Goal: Task Accomplishment & Management: Complete application form

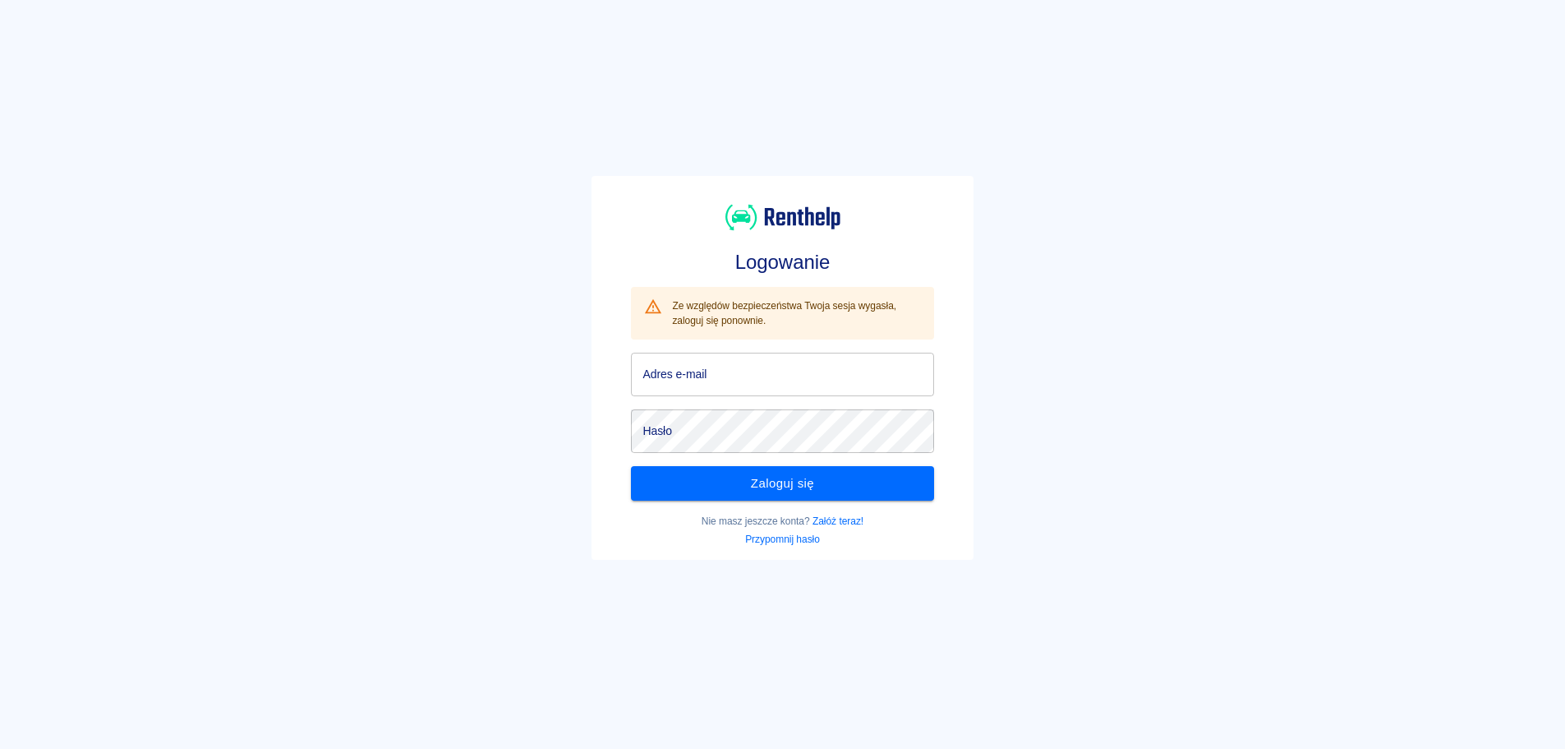
type input "[EMAIL_ADDRESS][DOMAIN_NAME]"
click at [822, 477] on button "Zaloguj się" at bounding box center [782, 483] width 302 height 35
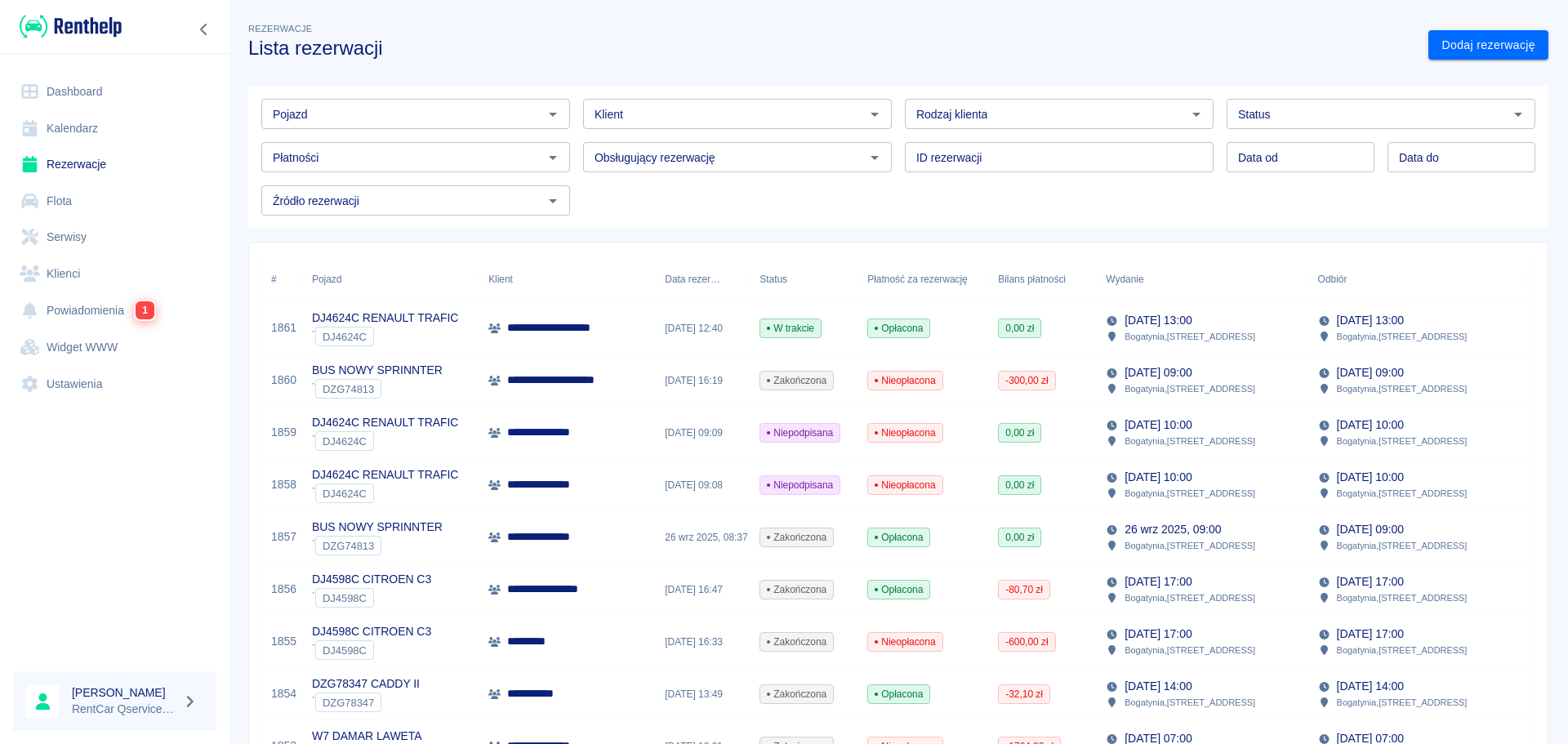
click at [553, 327] on p "**********" at bounding box center [578, 327] width 144 height 17
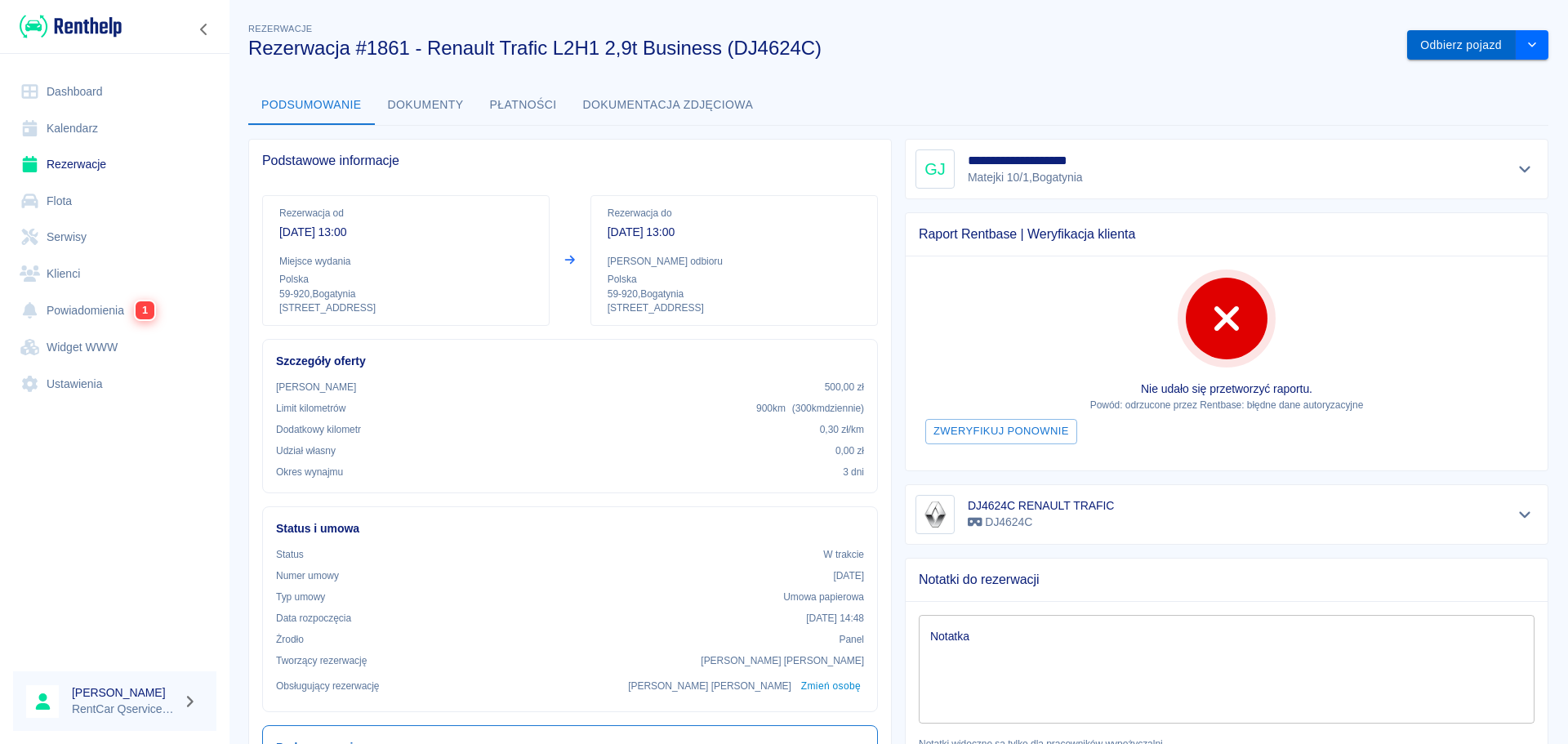
click at [1449, 53] on button "Odbierz pojazd" at bounding box center [1461, 45] width 108 height 30
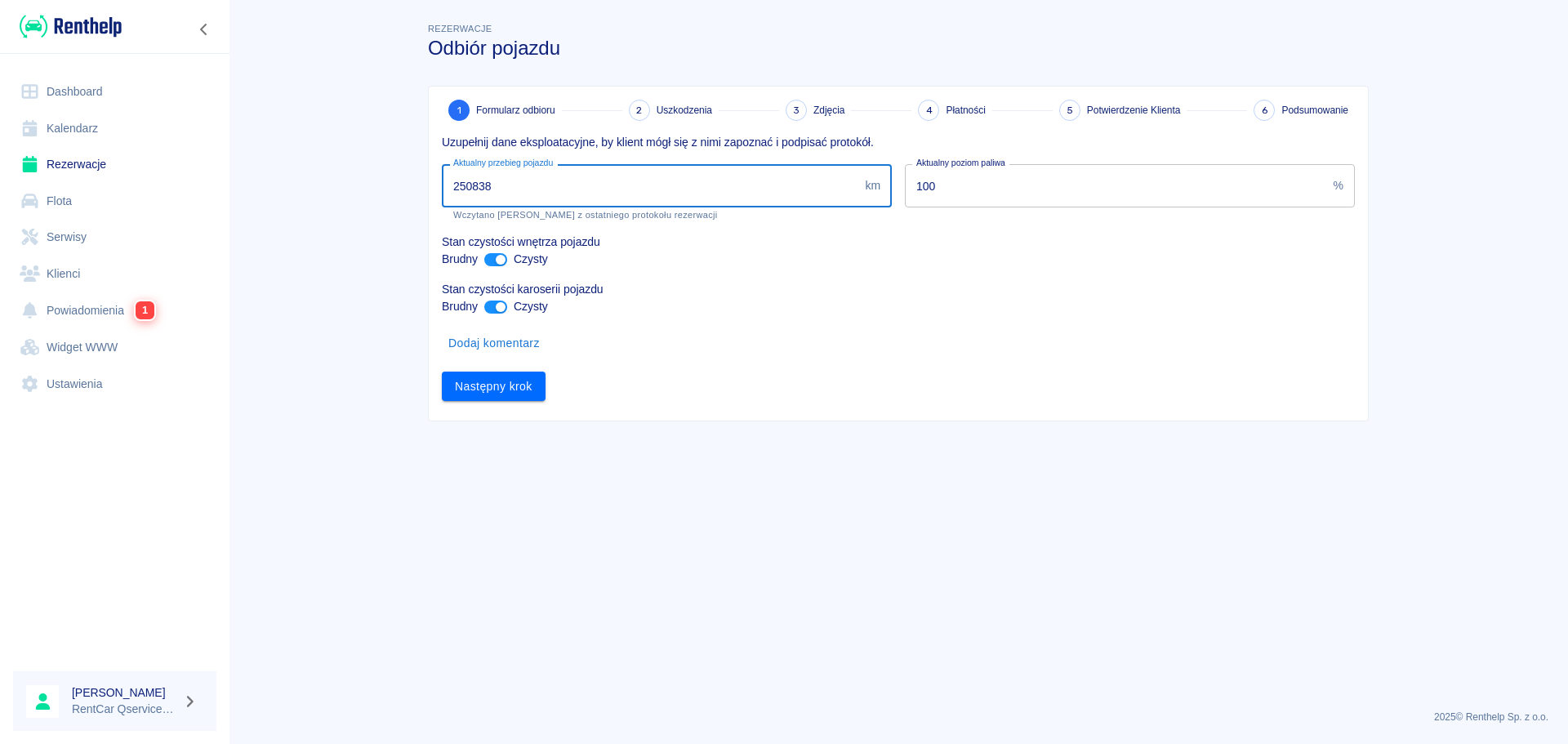
click at [571, 199] on input "250838" at bounding box center [650, 186] width 416 height 44
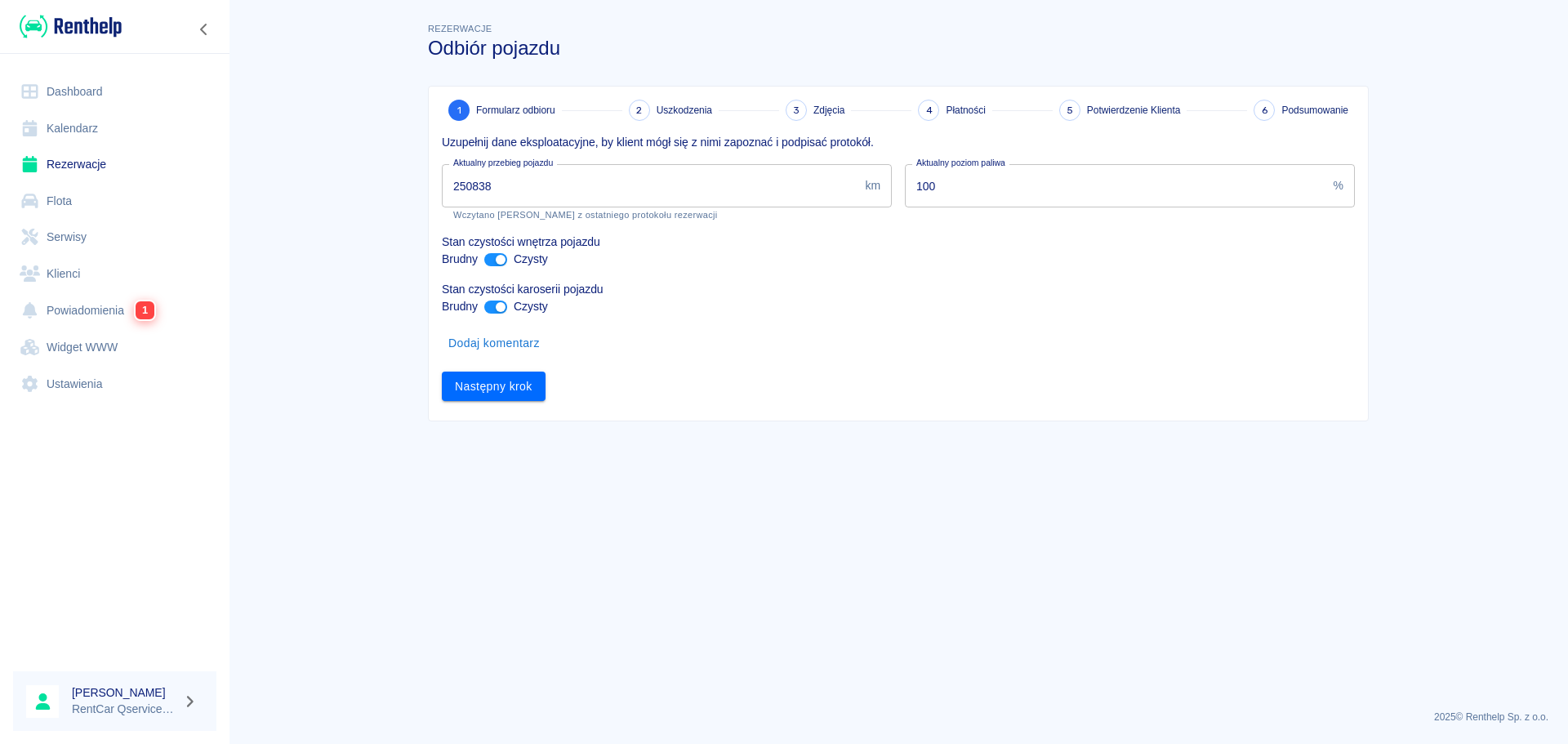
click at [940, 364] on div "Następny krok" at bounding box center [891, 380] width 926 height 44
click at [721, 182] on input "250838" at bounding box center [650, 186] width 416 height 44
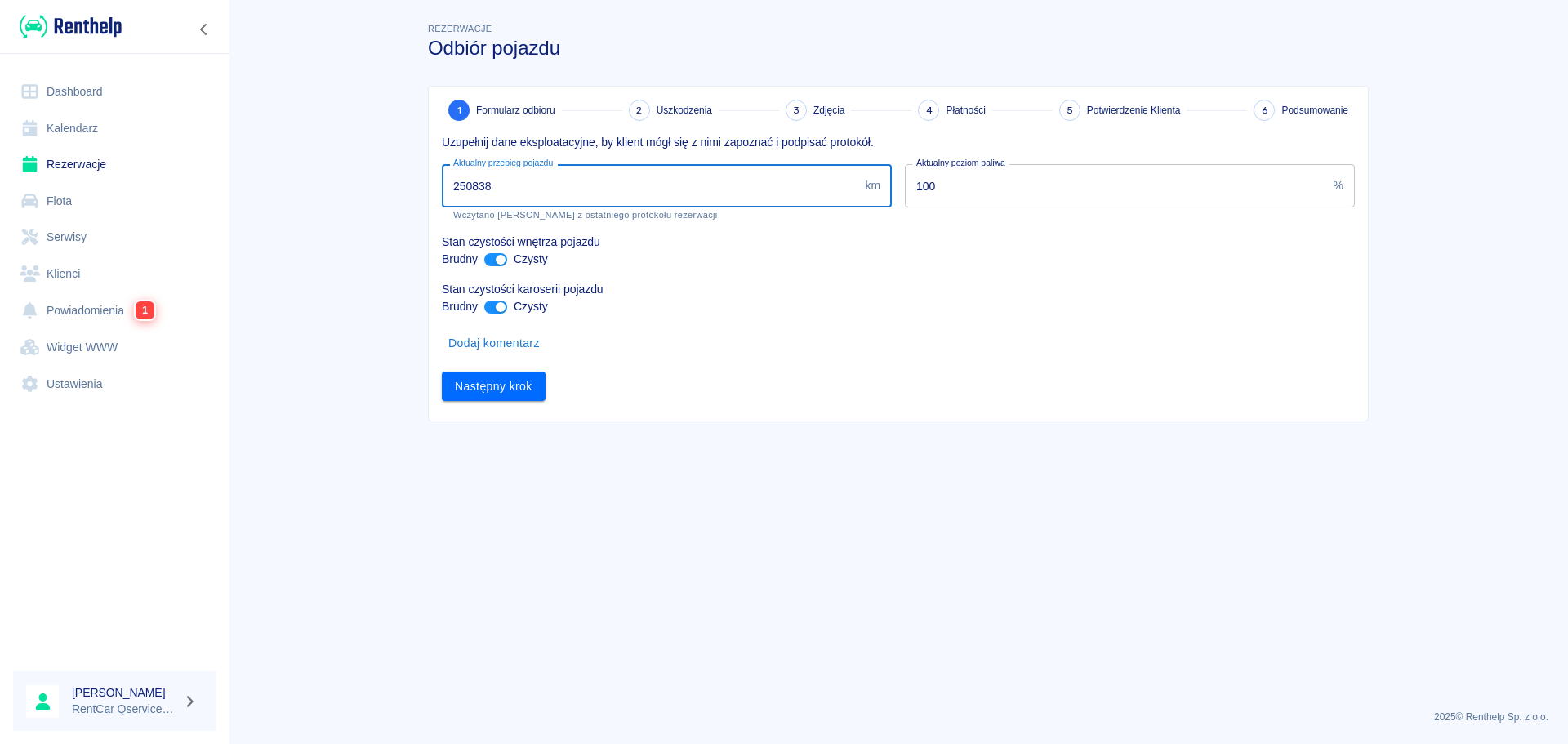
click at [721, 182] on input "250838" at bounding box center [650, 186] width 416 height 44
drag, startPoint x: 721, startPoint y: 182, endPoint x: 2, endPoint y: 158, distance: 719.4
click at [45, 160] on div "Dashboard Kalendarz Rezerwacje Flota Serwisy Klienci Powiadomienia 1 Widget WWW…" at bounding box center [784, 372] width 1568 height 744
type input "251269"
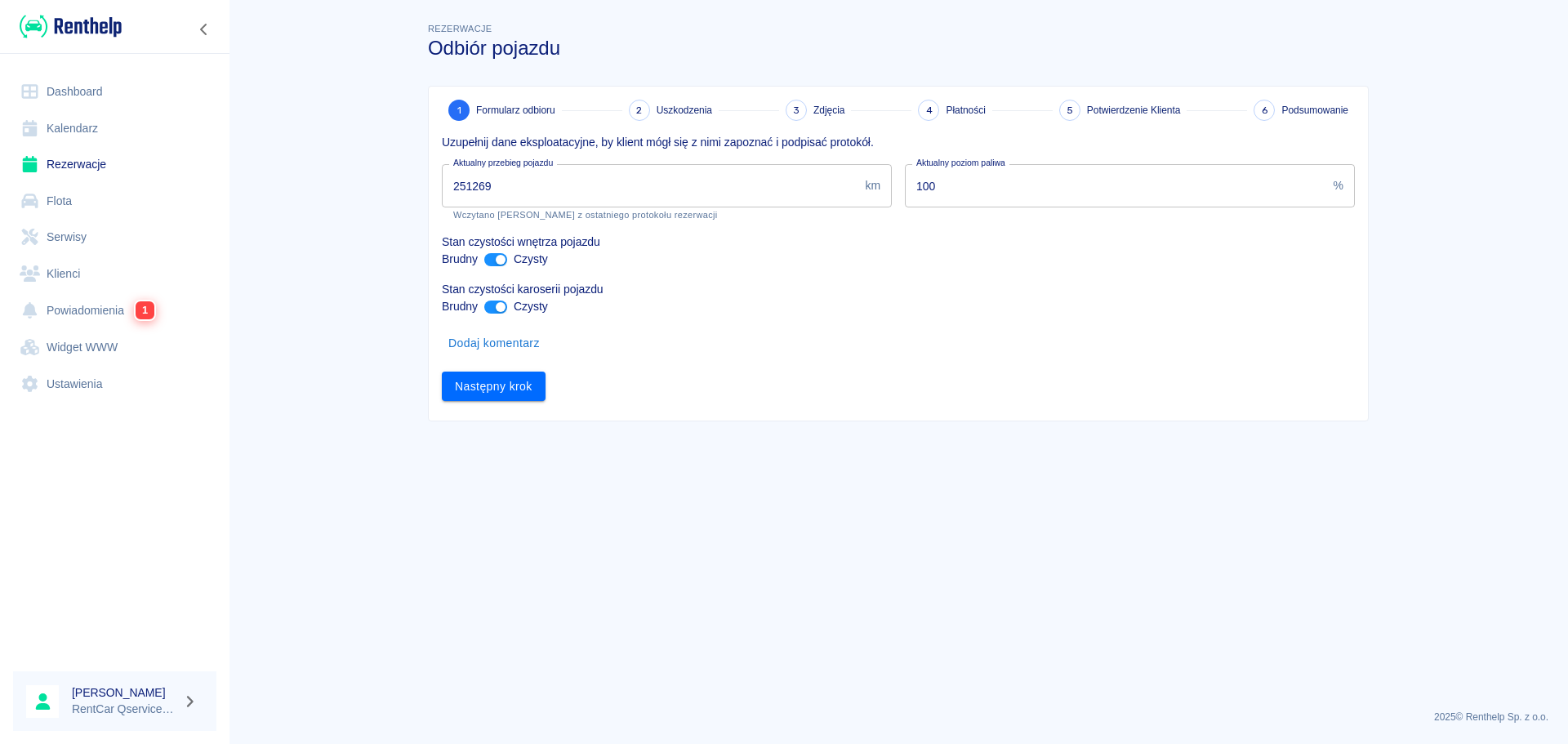
click at [879, 409] on div "1 Formularz odbioru 2 Uszkodzenia 3 Zdjęcia 4 Płatności 5 Potwierdzenie Klienta…" at bounding box center [897, 253] width 939 height 334
click at [524, 387] on button "Następny krok" at bounding box center [494, 386] width 103 height 30
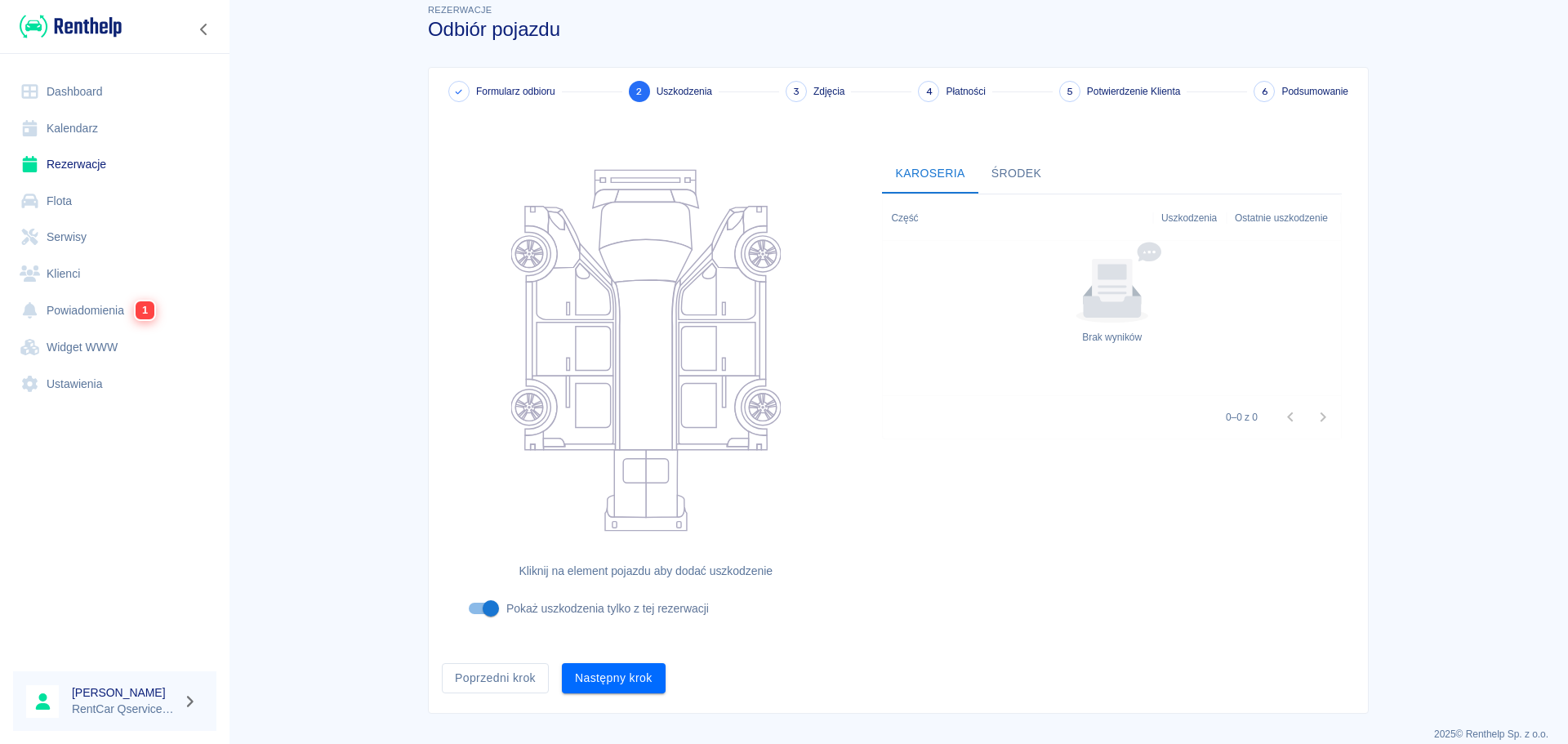
scroll to position [36, 0]
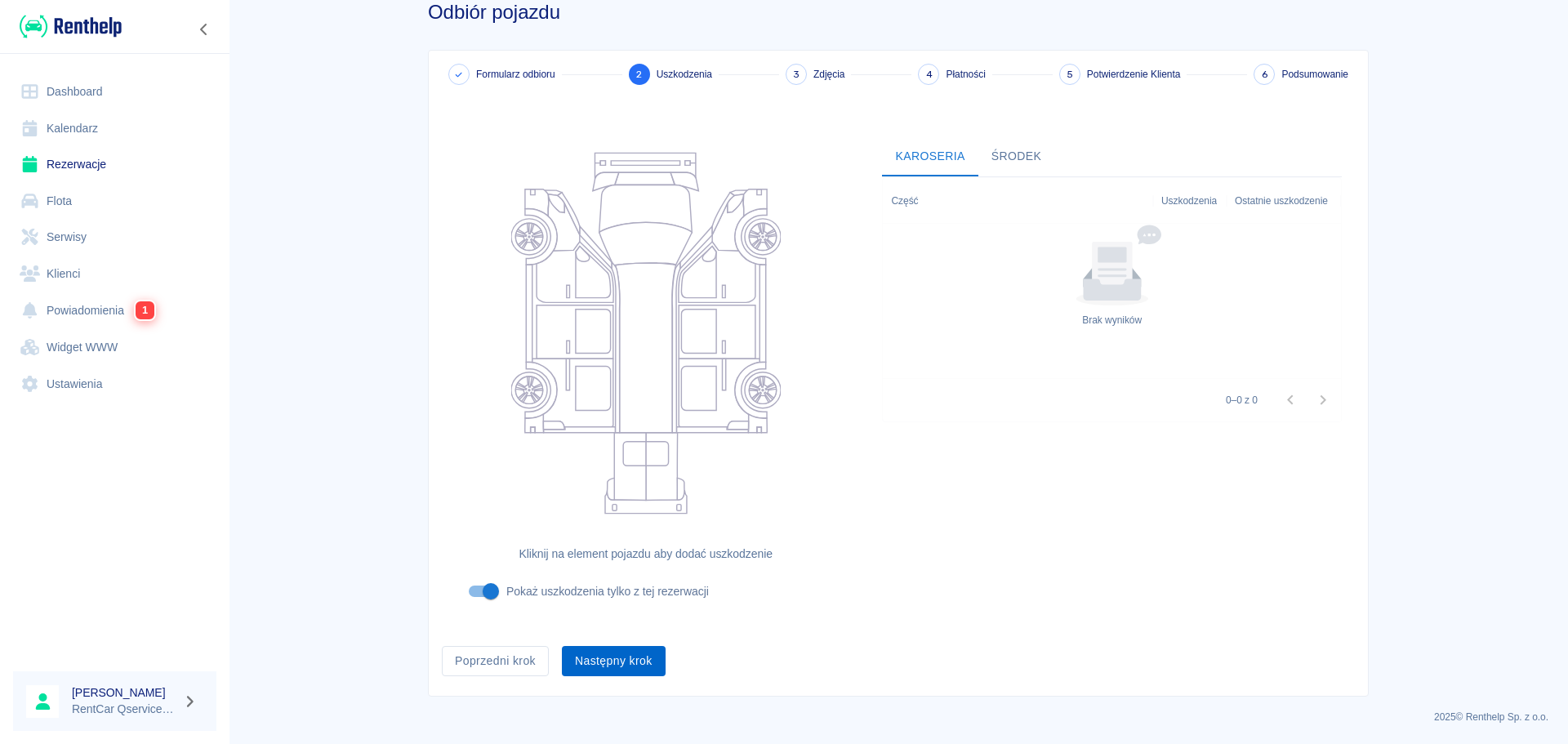
click at [632, 659] on button "Następny krok" at bounding box center [613, 661] width 103 height 30
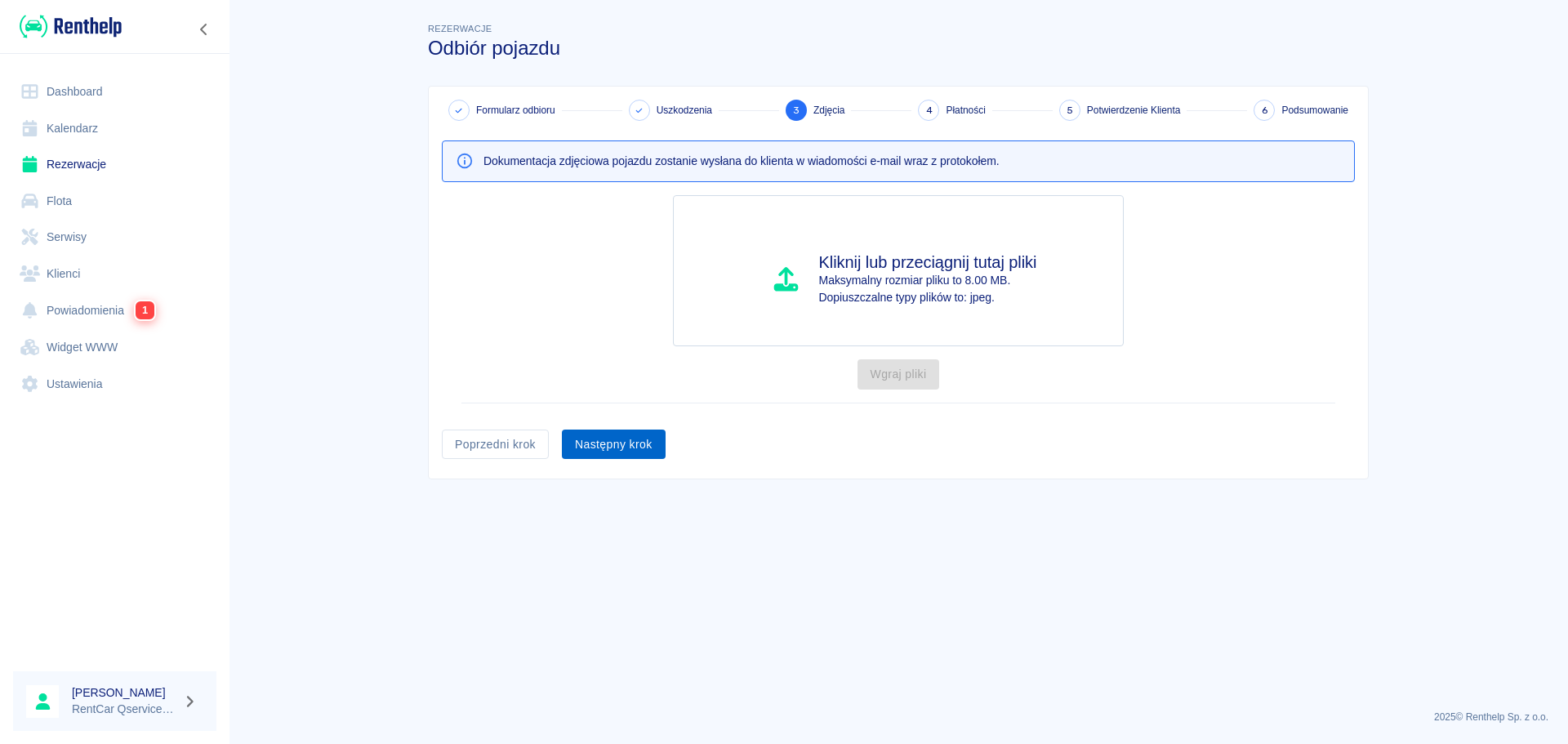
click at [631, 446] on button "Następny krok" at bounding box center [613, 444] width 103 height 30
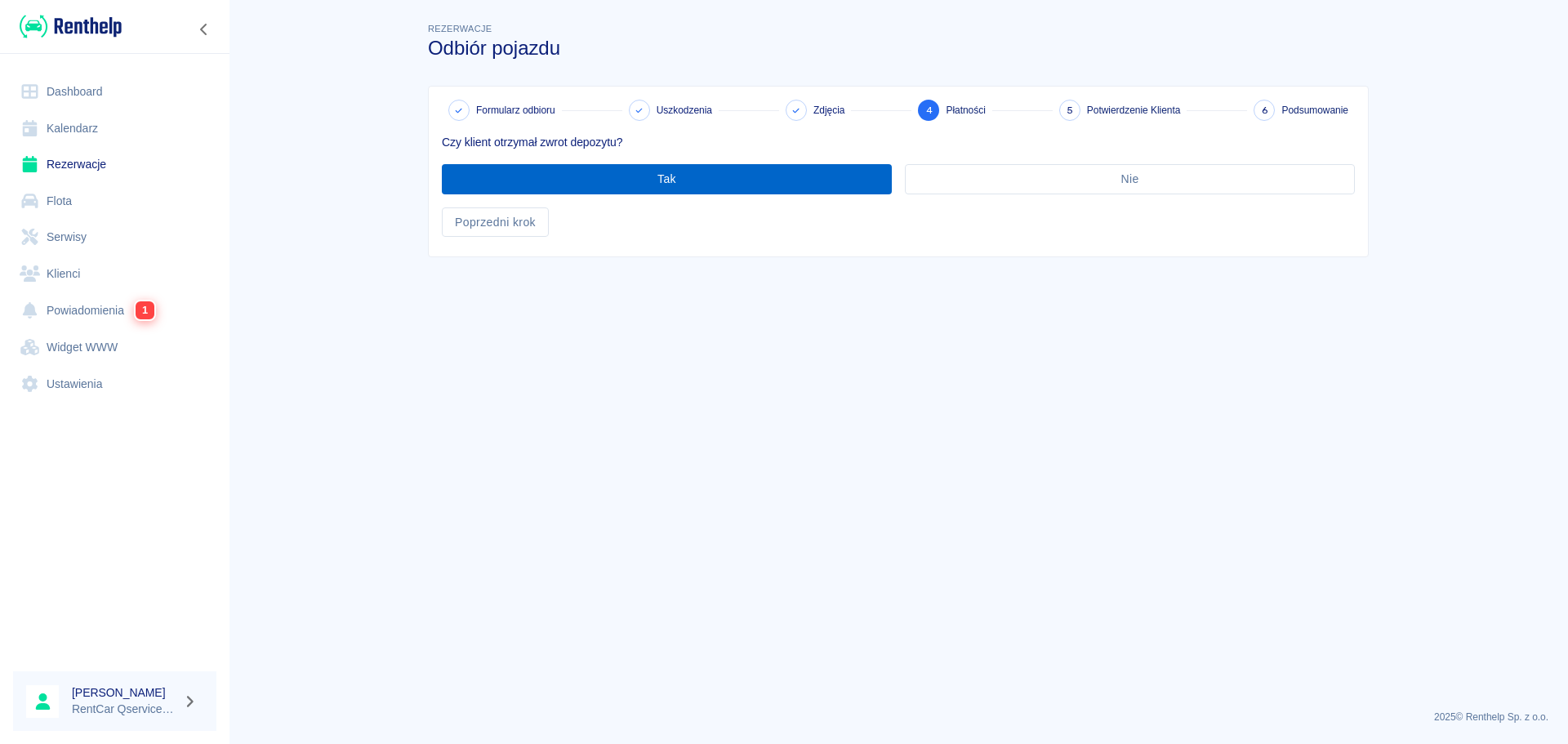
click at [739, 178] on button "Tak" at bounding box center [667, 179] width 450 height 30
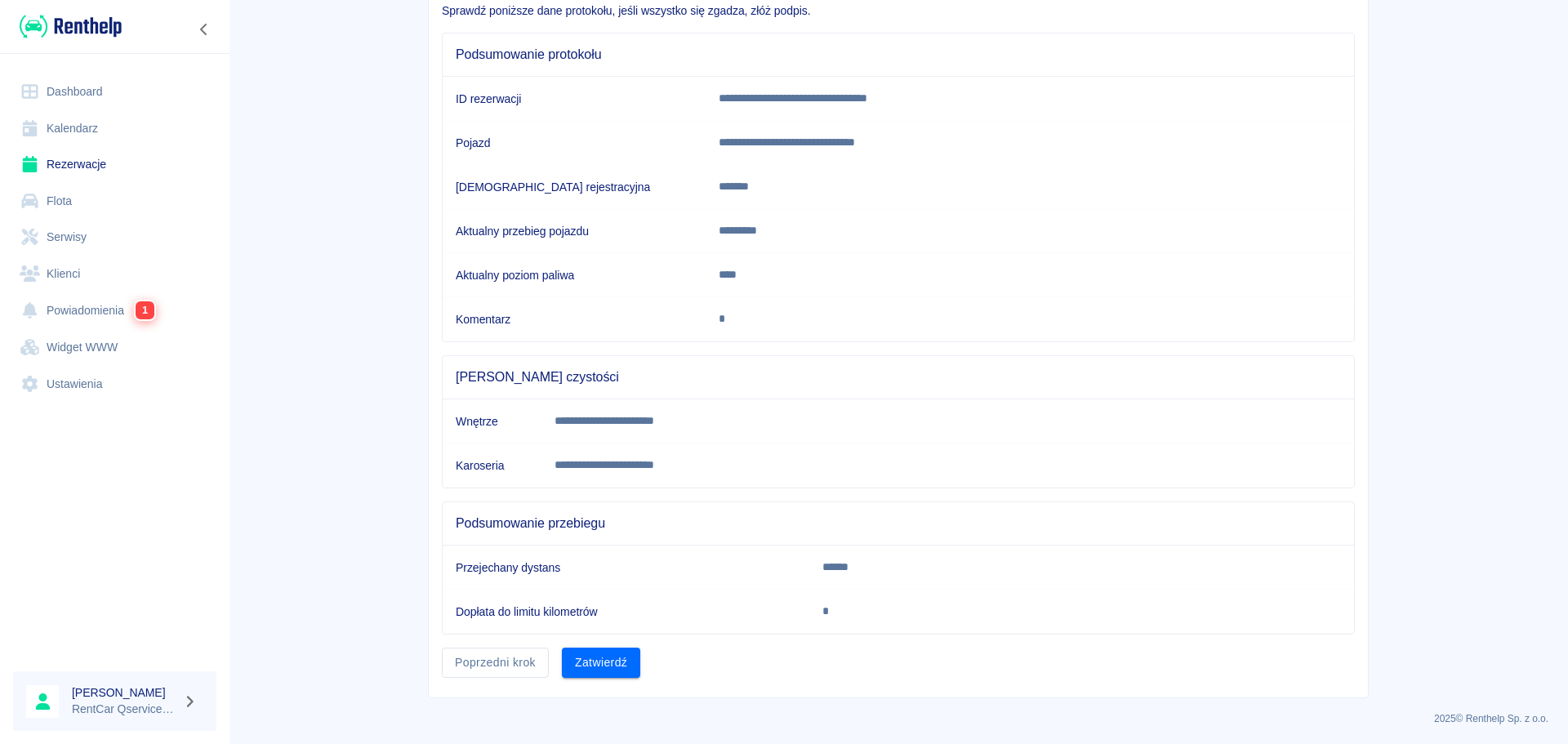
scroll to position [133, 0]
click at [595, 649] on button "Zatwierdź" at bounding box center [600, 661] width 78 height 30
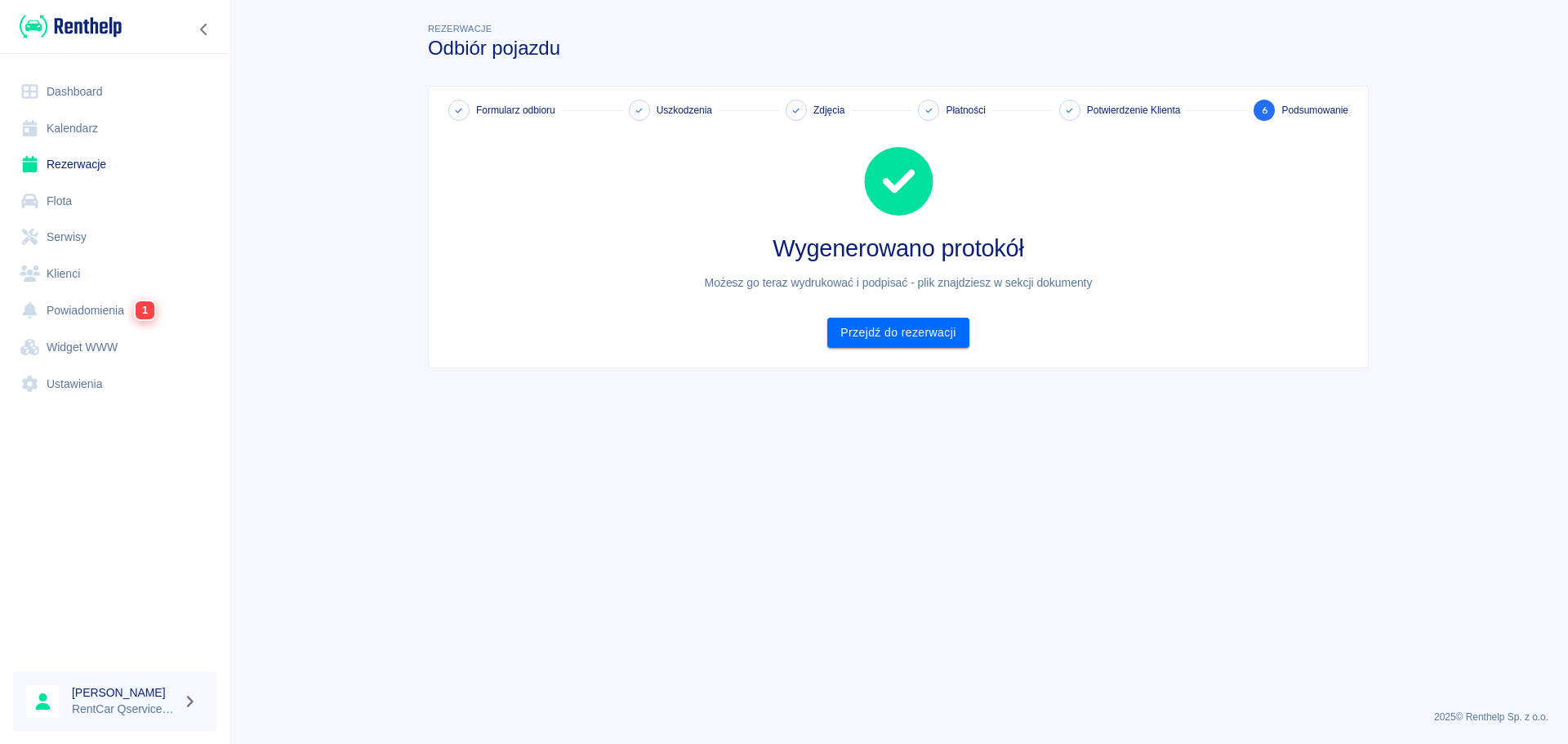
scroll to position [0, 0]
click at [862, 330] on link "Przejdź do rezerwacji" at bounding box center [897, 333] width 141 height 30
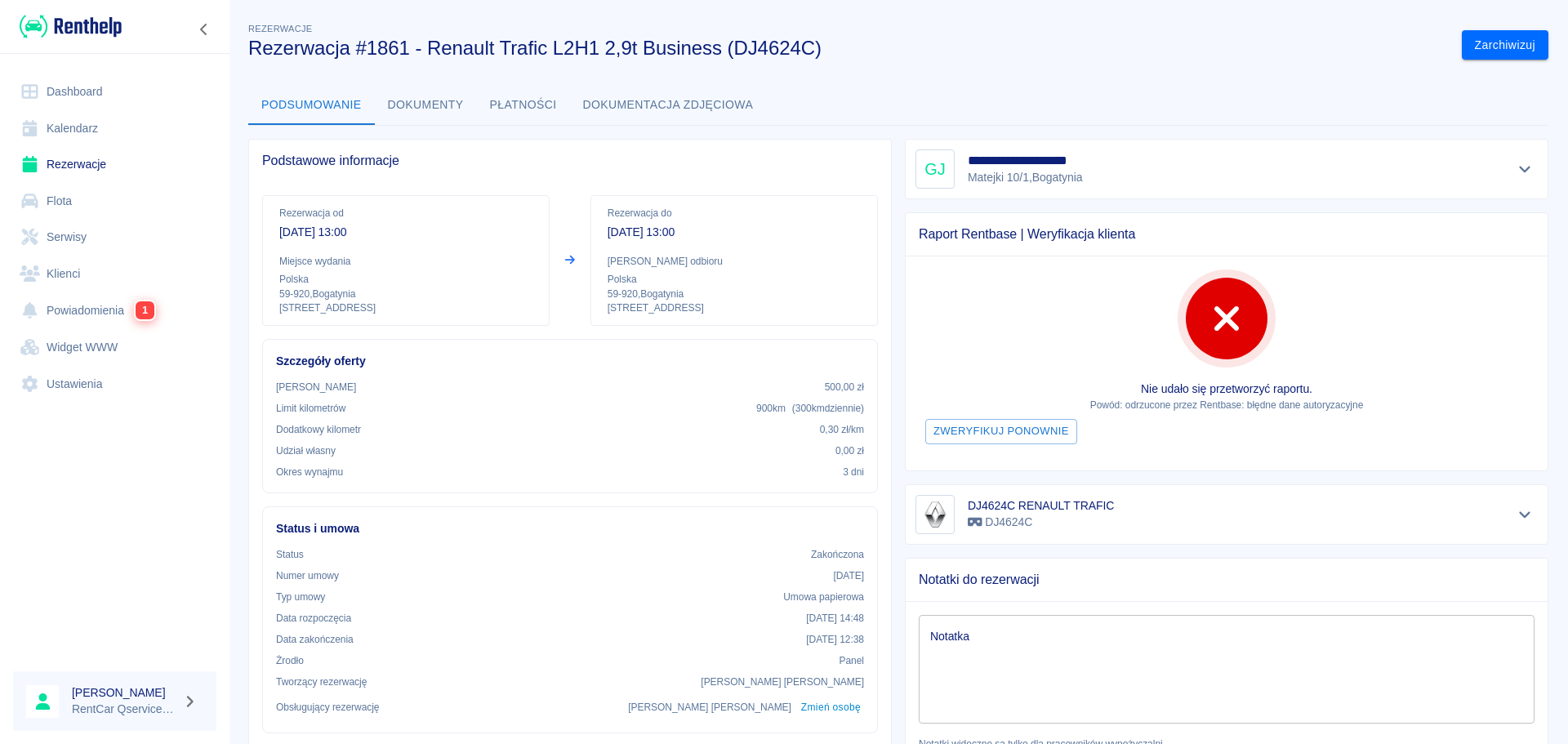
click at [438, 108] on button "Dokumenty" at bounding box center [425, 104] width 102 height 39
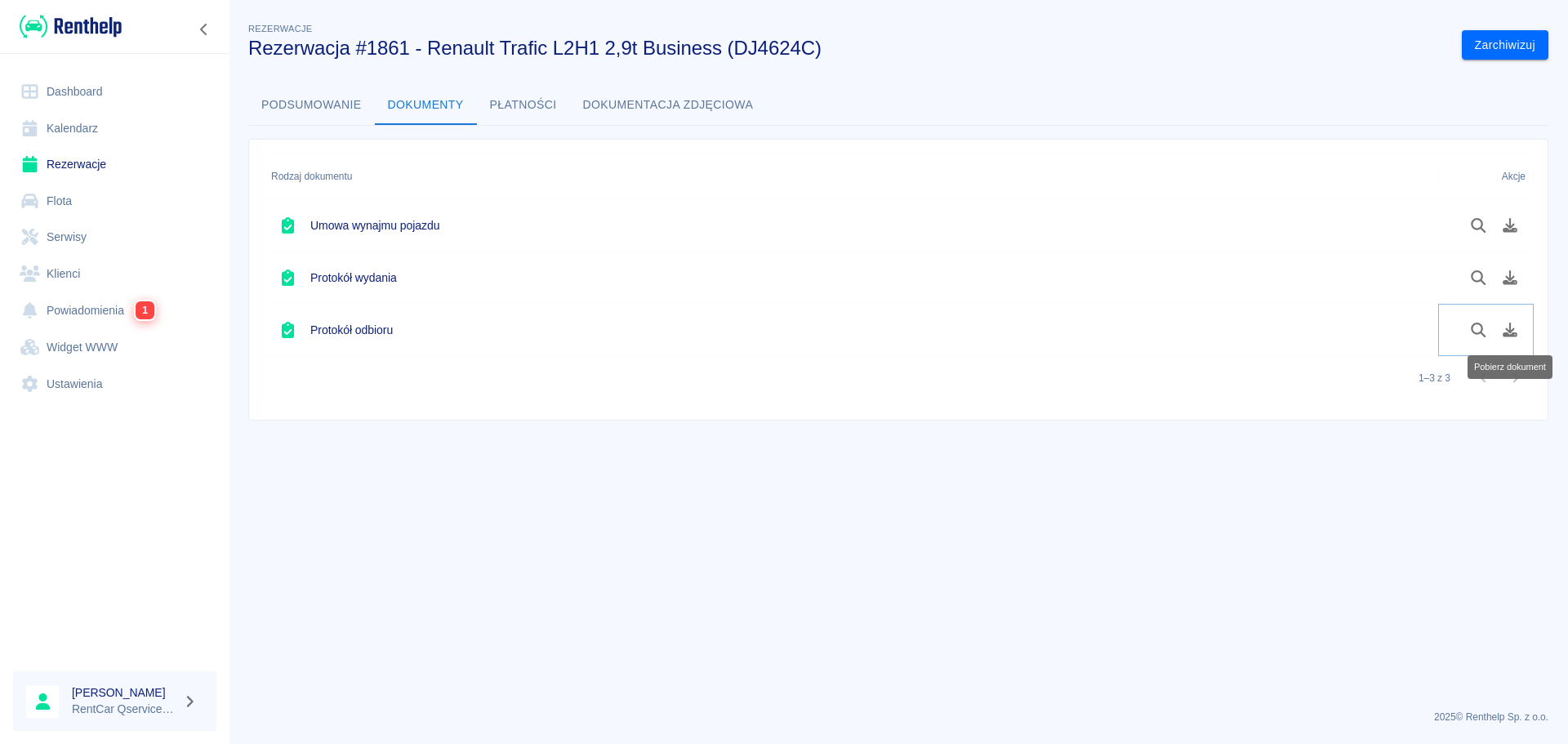
click at [1502, 333] on icon "Pobierz dokument" at bounding box center [1509, 330] width 19 height 15
click at [1170, 465] on main "Rezerwacje Rezerwacja #1861 - Renault Trafic L2H1 2,9t Business (DJ4624C) Zarch…" at bounding box center [898, 358] width 1339 height 676
